Goal: Task Accomplishment & Management: Manage account settings

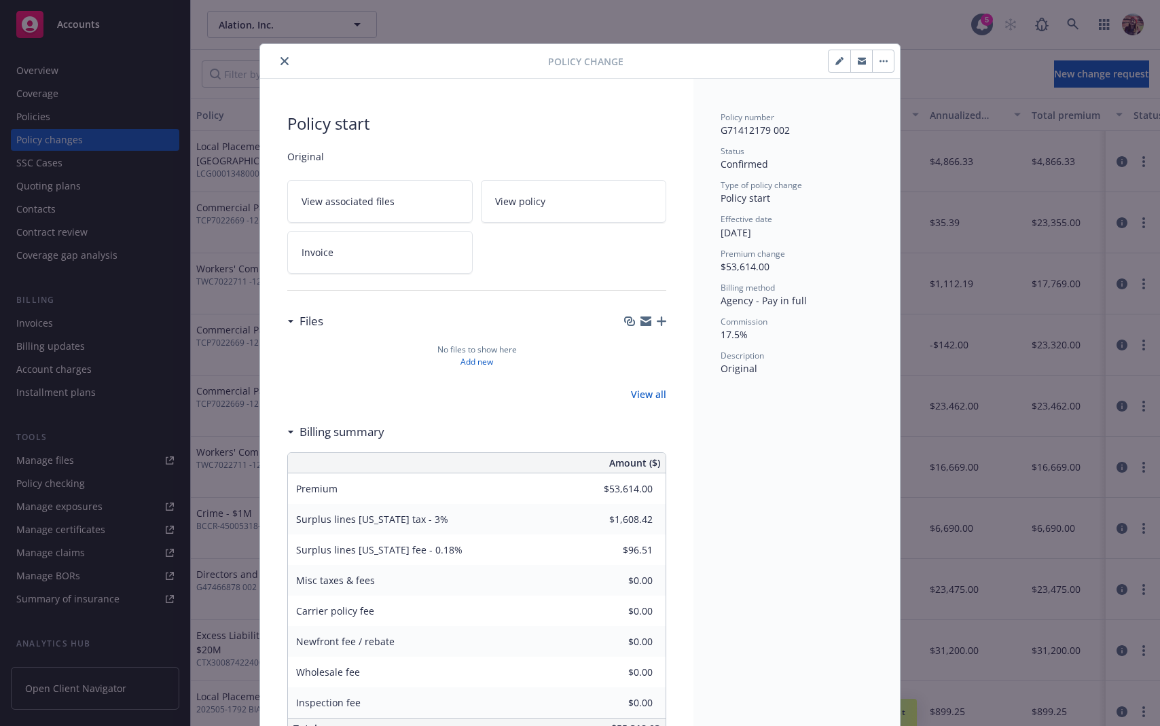
click at [835, 62] on icon "button" at bounding box center [838, 61] width 7 height 7
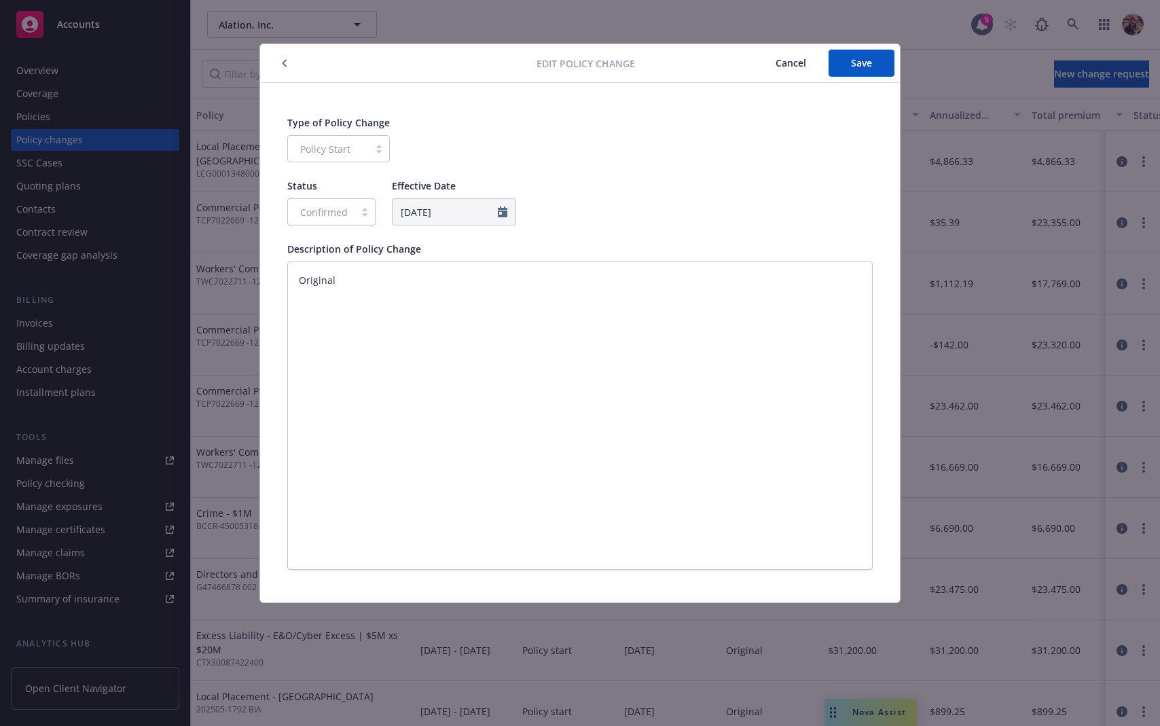
click at [282, 60] on icon "button" at bounding box center [284, 63] width 5 height 8
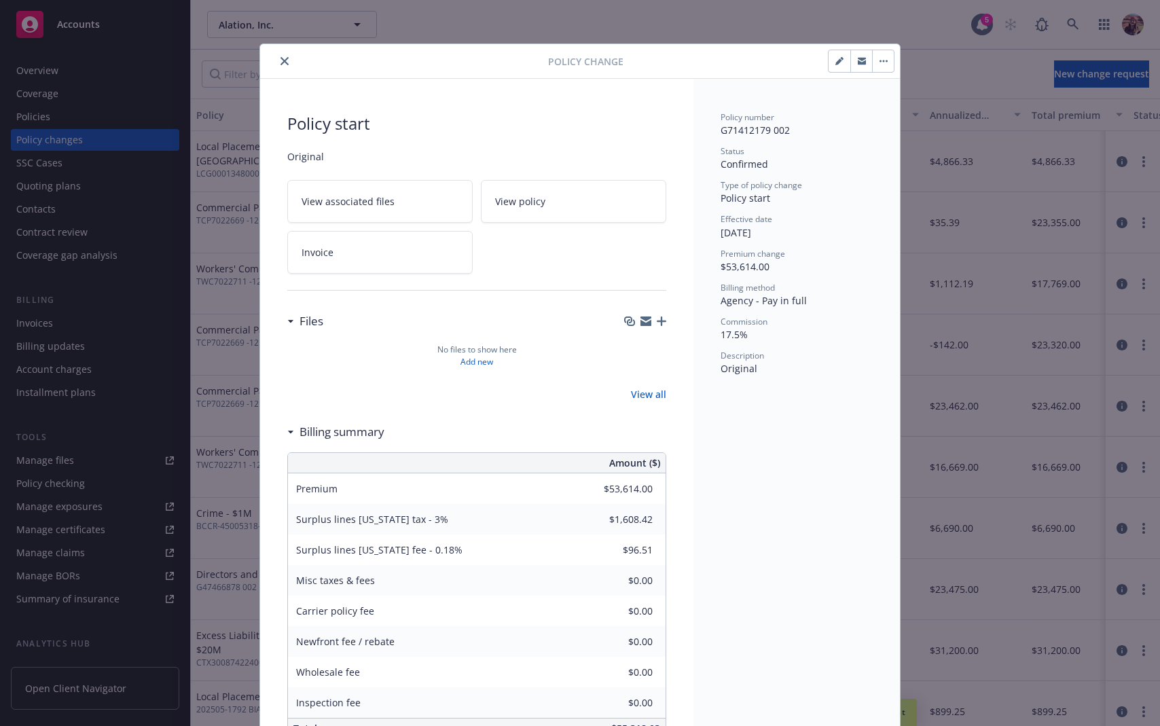
click at [886, 65] on button "button" at bounding box center [883, 61] width 22 height 22
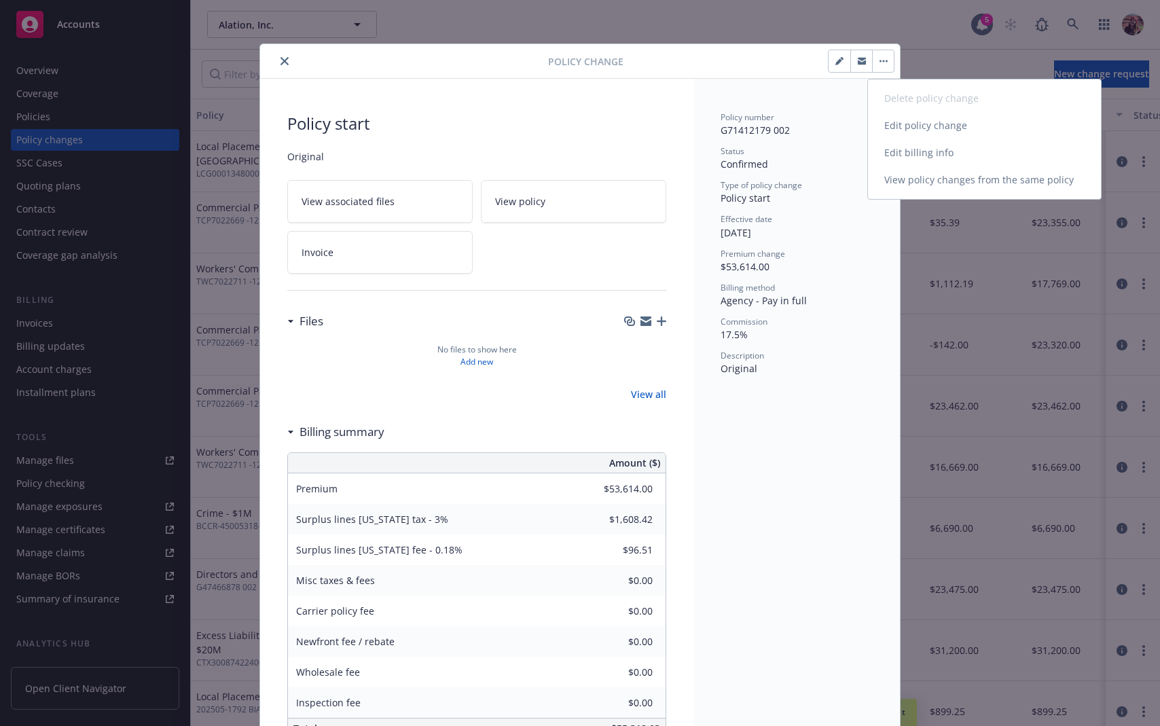
click at [943, 158] on link "Edit billing info" at bounding box center [984, 152] width 233 height 27
select select "CA"
